Goal: Task Accomplishment & Management: Manage account settings

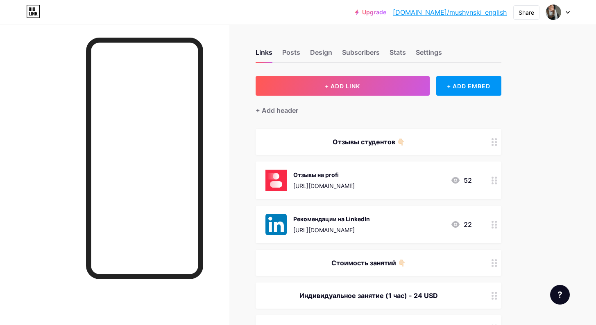
click at [483, 13] on link "[DOMAIN_NAME]/mushynski_english" at bounding box center [450, 12] width 114 height 10
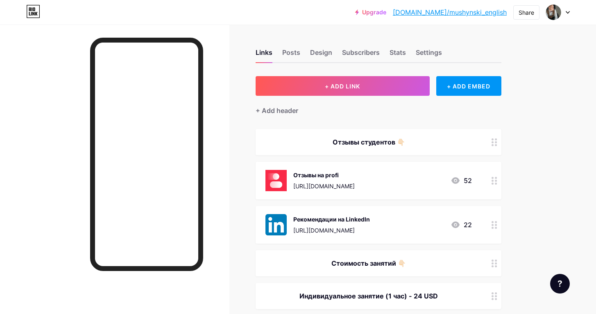
click at [355, 171] on div "Отзывы на profi" at bounding box center [323, 175] width 61 height 9
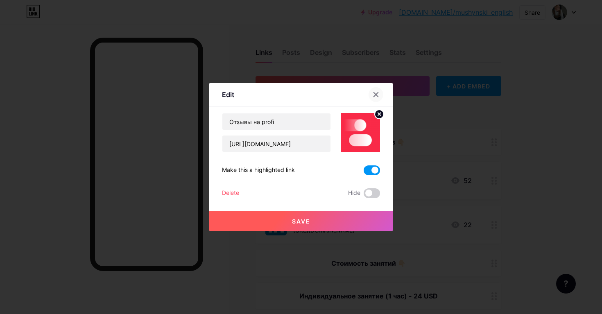
click at [371, 92] on div at bounding box center [375, 94] width 15 height 15
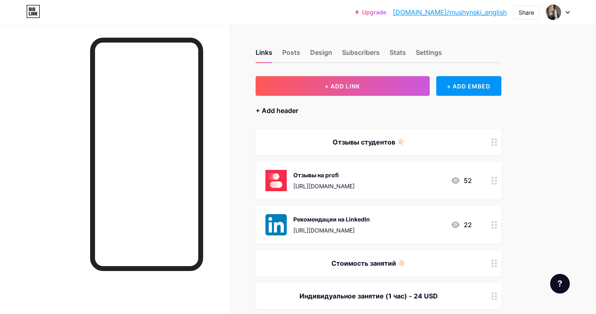
click at [275, 111] on div "+ Add header" at bounding box center [276, 111] width 43 height 10
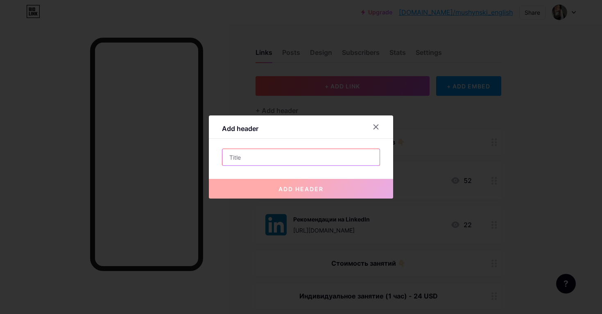
click at [327, 158] on input "text" at bounding box center [300, 157] width 157 height 16
paste input "<!-- Profi.ru widget start --> <div class="profi-widget" data-id="5ce57b5d85"
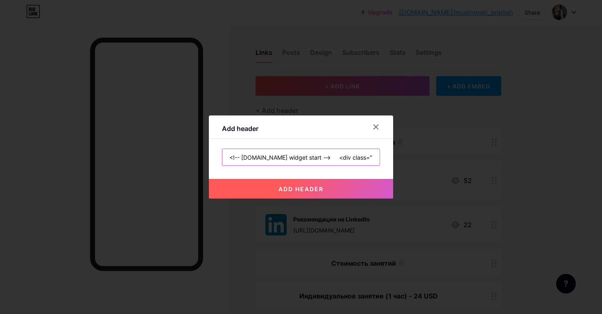
type input "<!-- Profi.ru widget start --> <div class="profi-widget" data-id="5ce57b5d85"
click at [303, 186] on span "add header" at bounding box center [300, 188] width 45 height 7
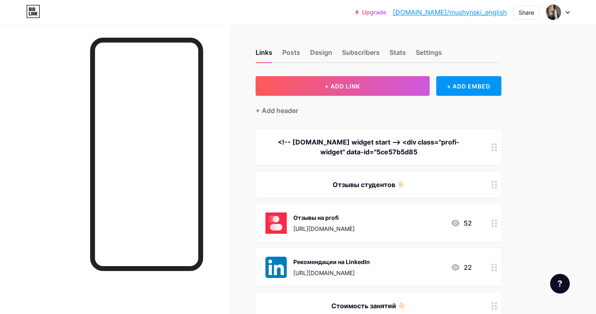
click at [396, 139] on div "<!-- Profi.ru widget start --> <div class="profi-widget" data-id="5ce57b5d85" at bounding box center [368, 147] width 206 height 20
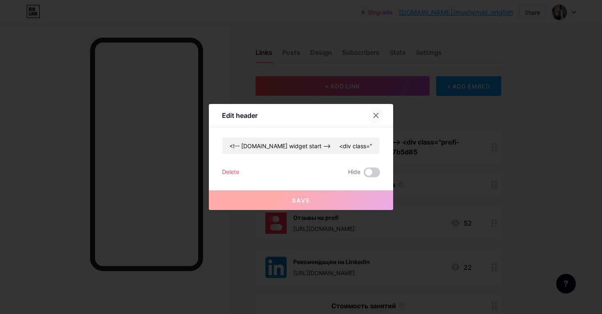
click at [372, 113] on div at bounding box center [375, 115] width 15 height 15
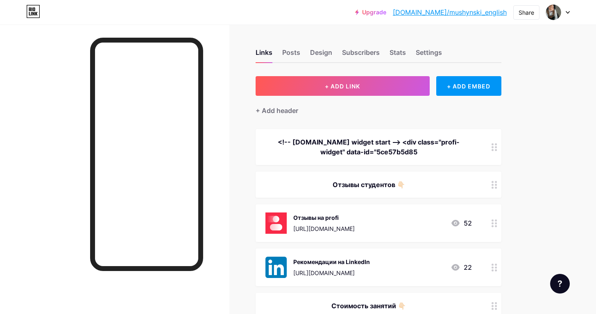
click at [472, 16] on link "[DOMAIN_NAME]/mushynski_english" at bounding box center [450, 12] width 114 height 10
click at [486, 142] on div "<!-- Profi.ru widget start --> <div class="profi-widget" data-id="5ce57b5d85" at bounding box center [378, 147] width 246 height 36
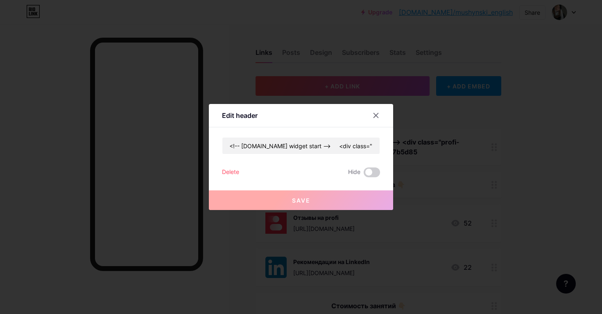
click at [232, 173] on div "Delete" at bounding box center [230, 172] width 17 height 10
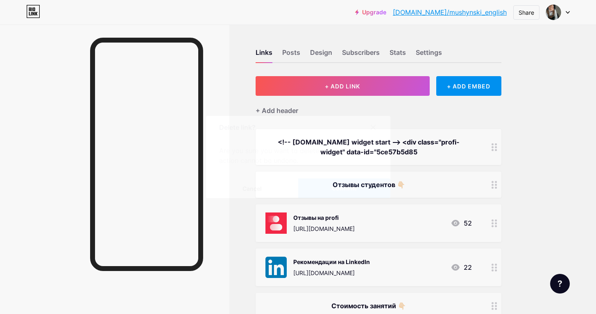
click at [347, 191] on span "Confirm" at bounding box center [343, 188] width 25 height 9
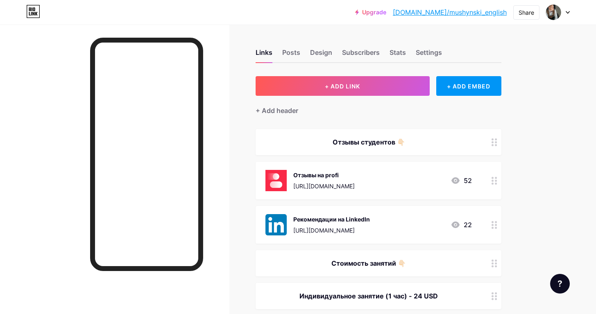
click at [348, 137] on div "Отзывы студентов 👇🏻" at bounding box center [368, 142] width 206 height 10
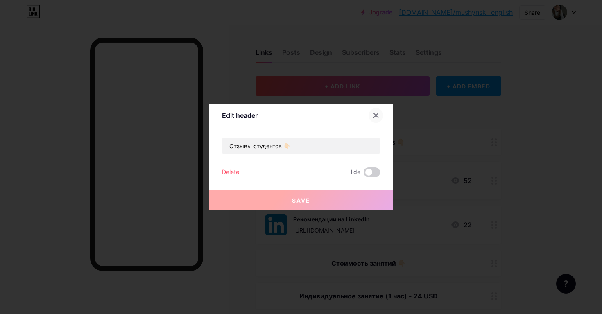
click at [371, 117] on div at bounding box center [375, 115] width 15 height 15
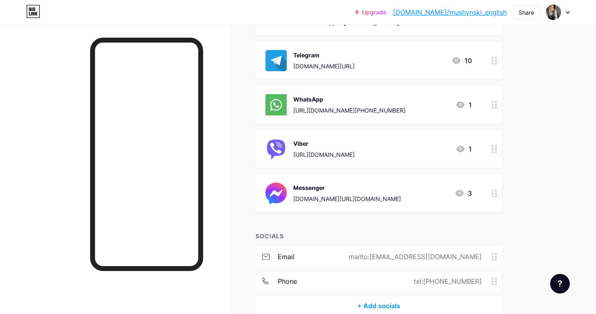
scroll to position [391, 0]
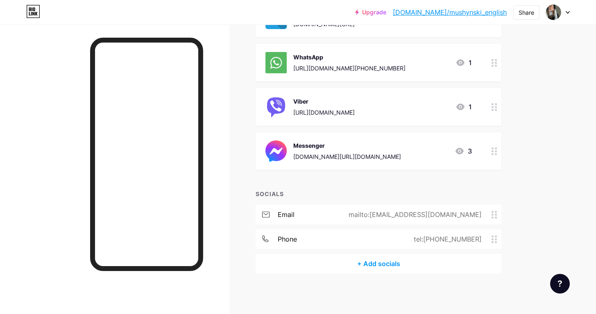
click at [355, 109] on div "[URL][DOMAIN_NAME]" at bounding box center [323, 112] width 61 height 9
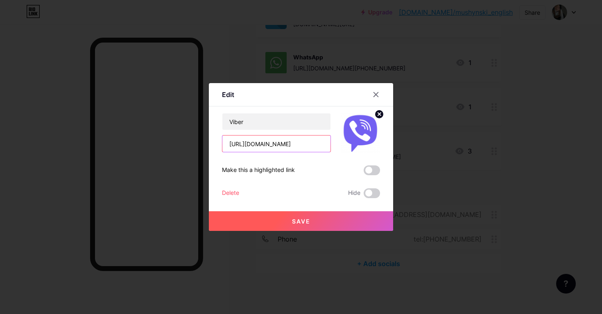
click at [299, 142] on input "[URL][DOMAIN_NAME]" at bounding box center [276, 144] width 108 height 16
click at [377, 91] on div at bounding box center [375, 94] width 15 height 15
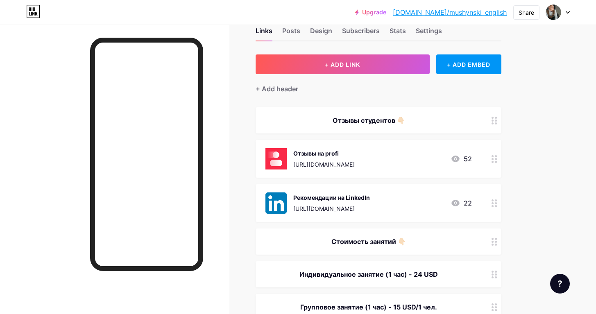
scroll to position [0, 0]
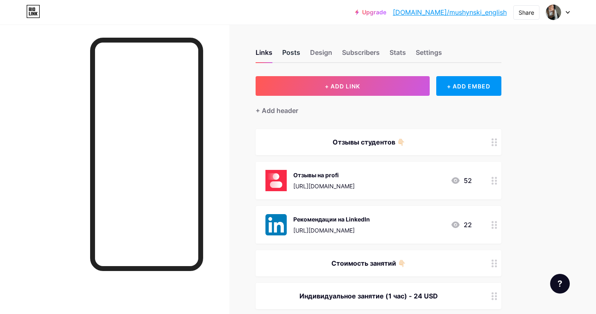
click at [295, 55] on div "Posts" at bounding box center [291, 54] width 18 height 15
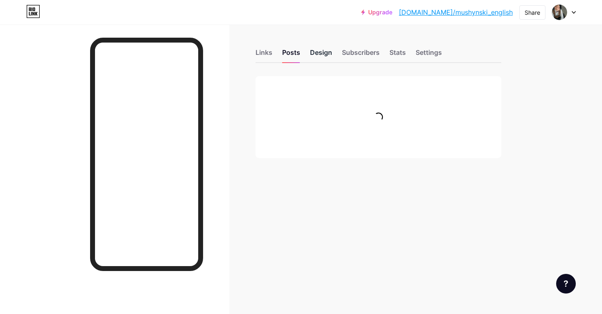
click at [323, 54] on div "Design" at bounding box center [321, 54] width 22 height 15
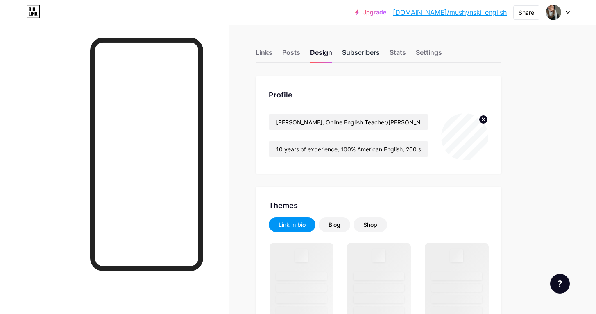
click at [360, 54] on div "Subscribers" at bounding box center [361, 54] width 38 height 15
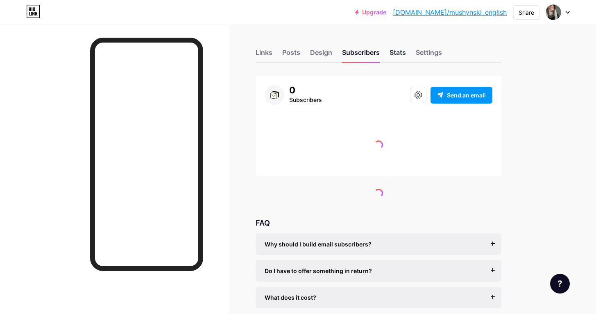
click at [399, 55] on div "Stats" at bounding box center [397, 54] width 16 height 15
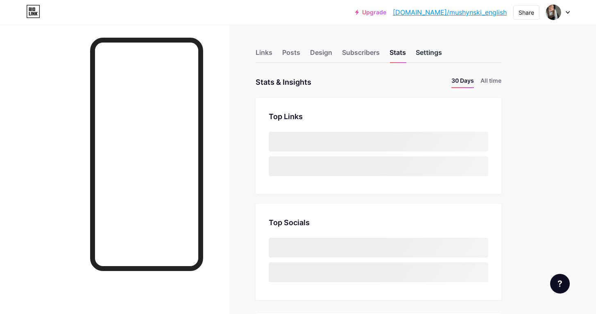
click at [429, 53] on div "Settings" at bounding box center [429, 54] width 26 height 15
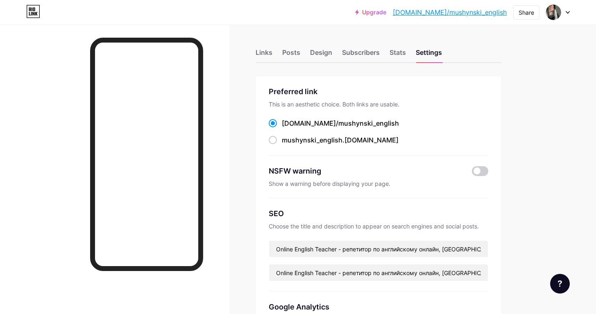
click at [36, 8] on icon at bounding box center [33, 11] width 14 height 13
